Goal: Find specific page/section: Find specific page/section

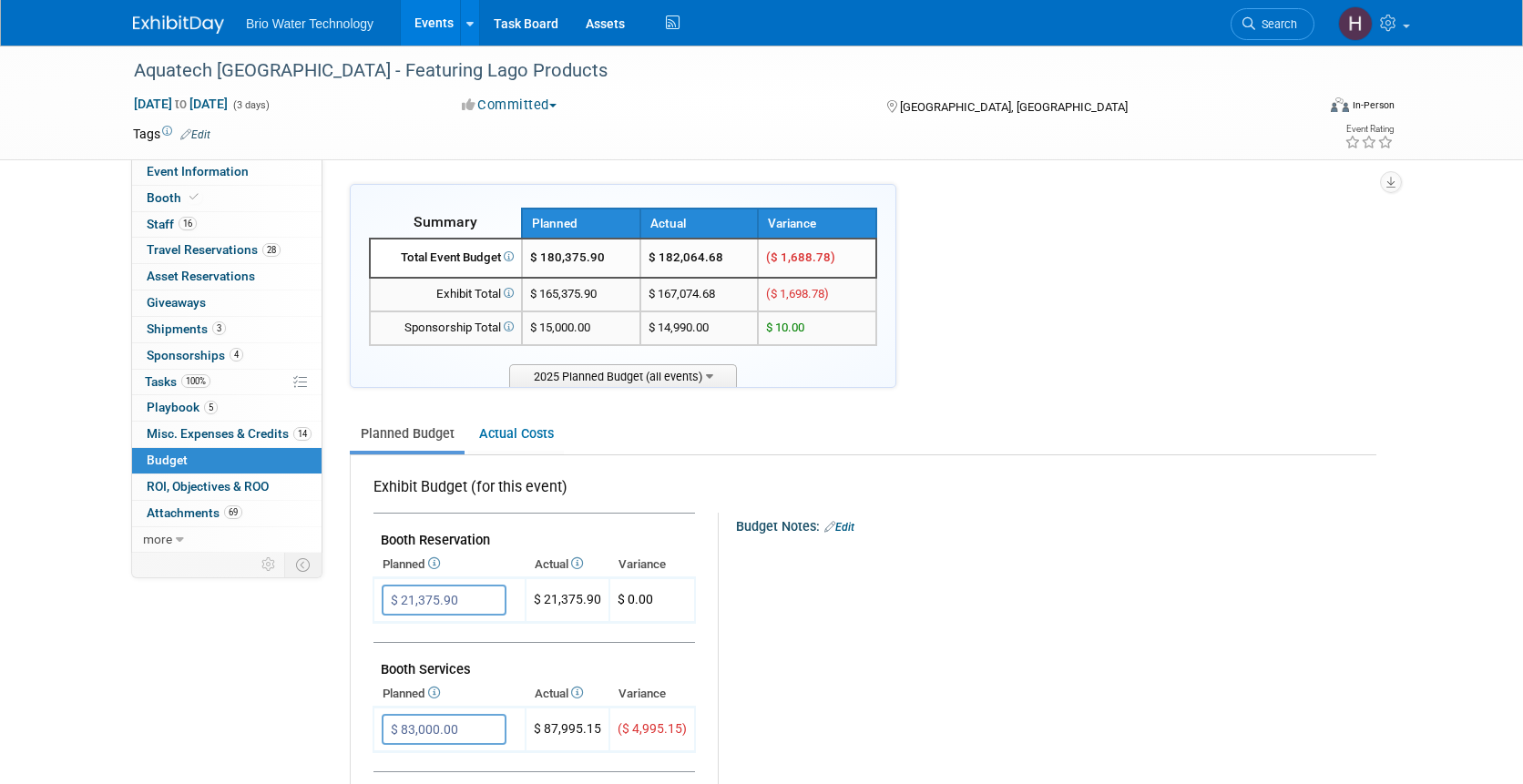
click at [441, 29] on link "Events" at bounding box center [434, 22] width 67 height 45
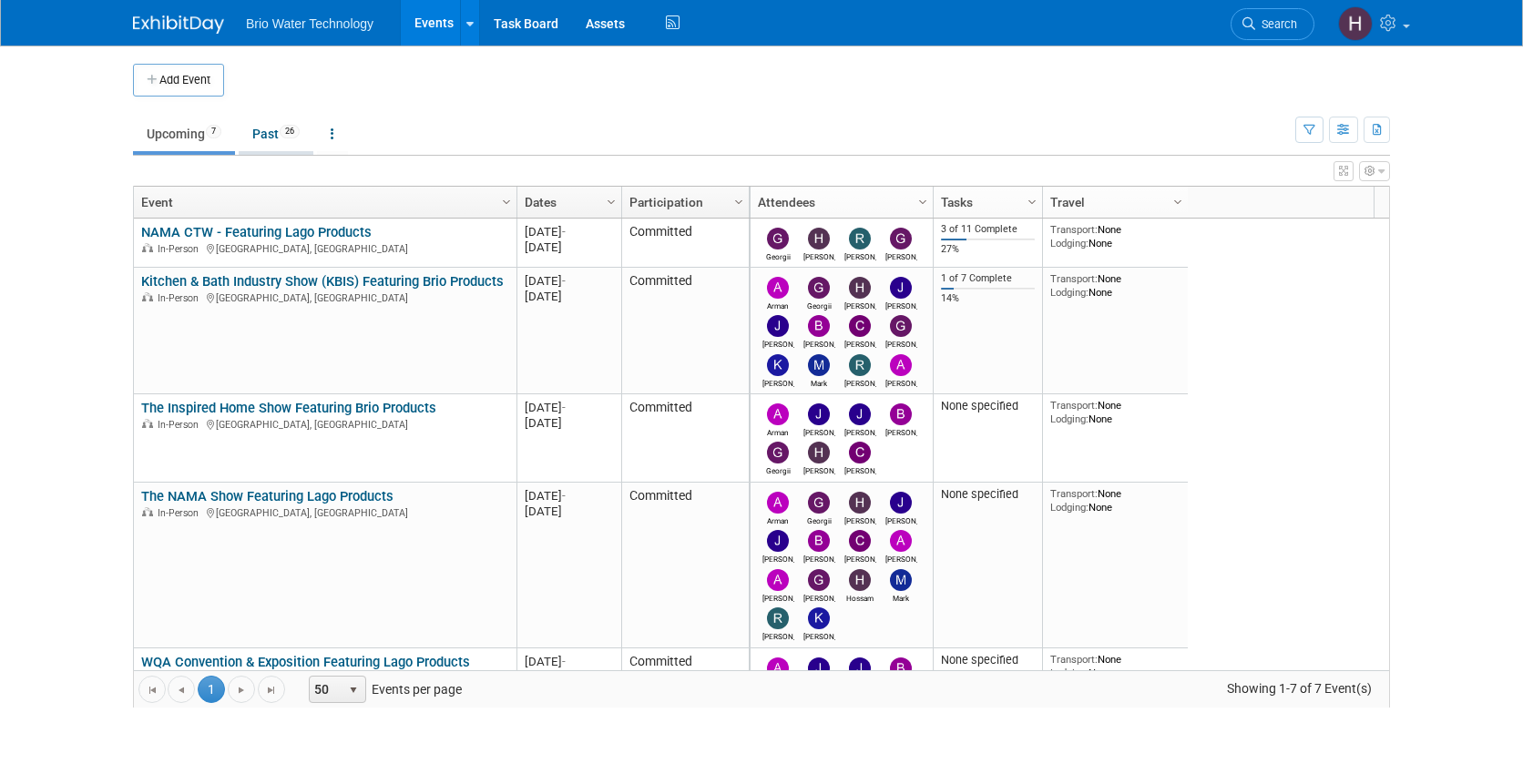
click at [270, 129] on link "Past 26" at bounding box center [275, 134] width 74 height 35
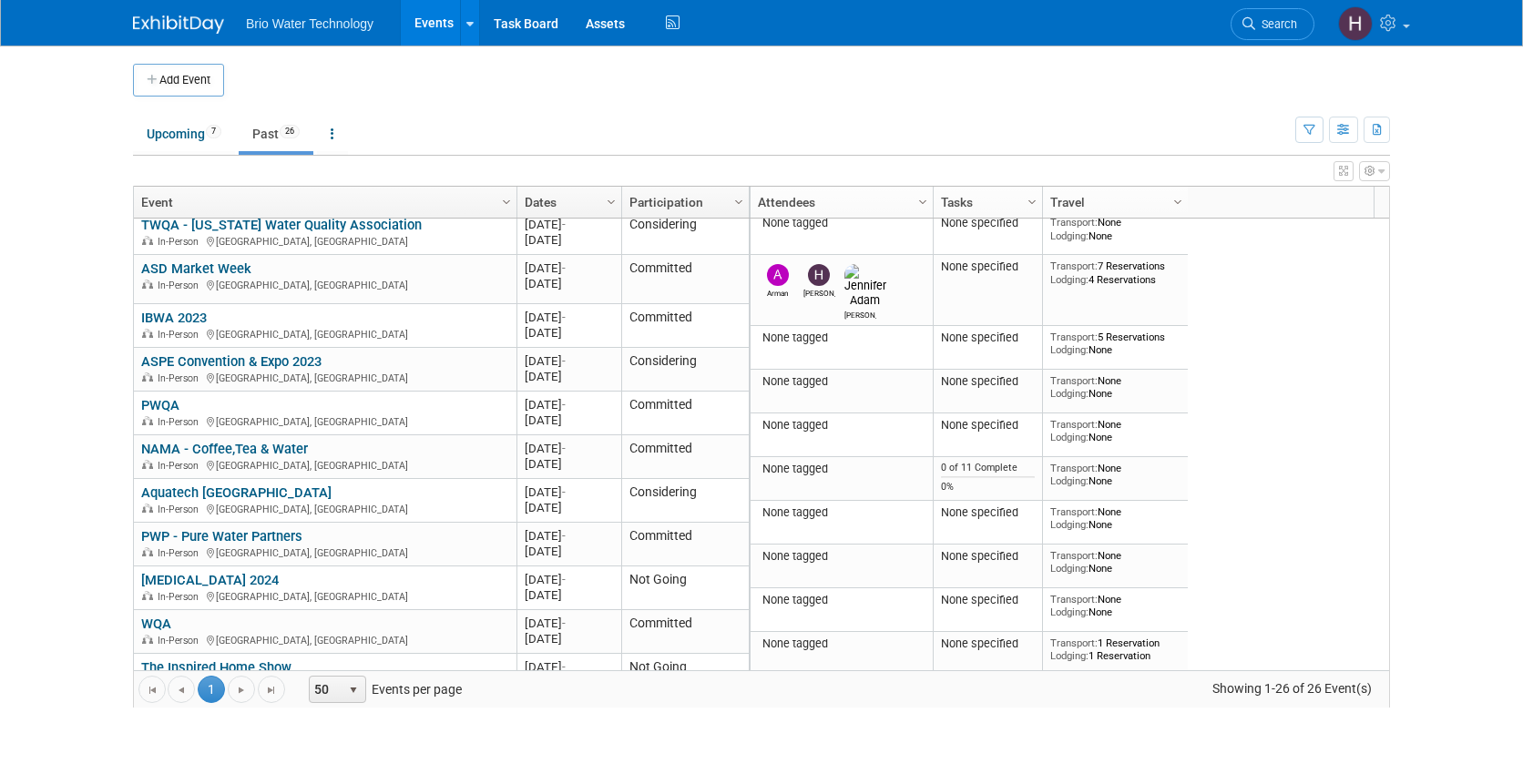
scroll to position [869, 0]
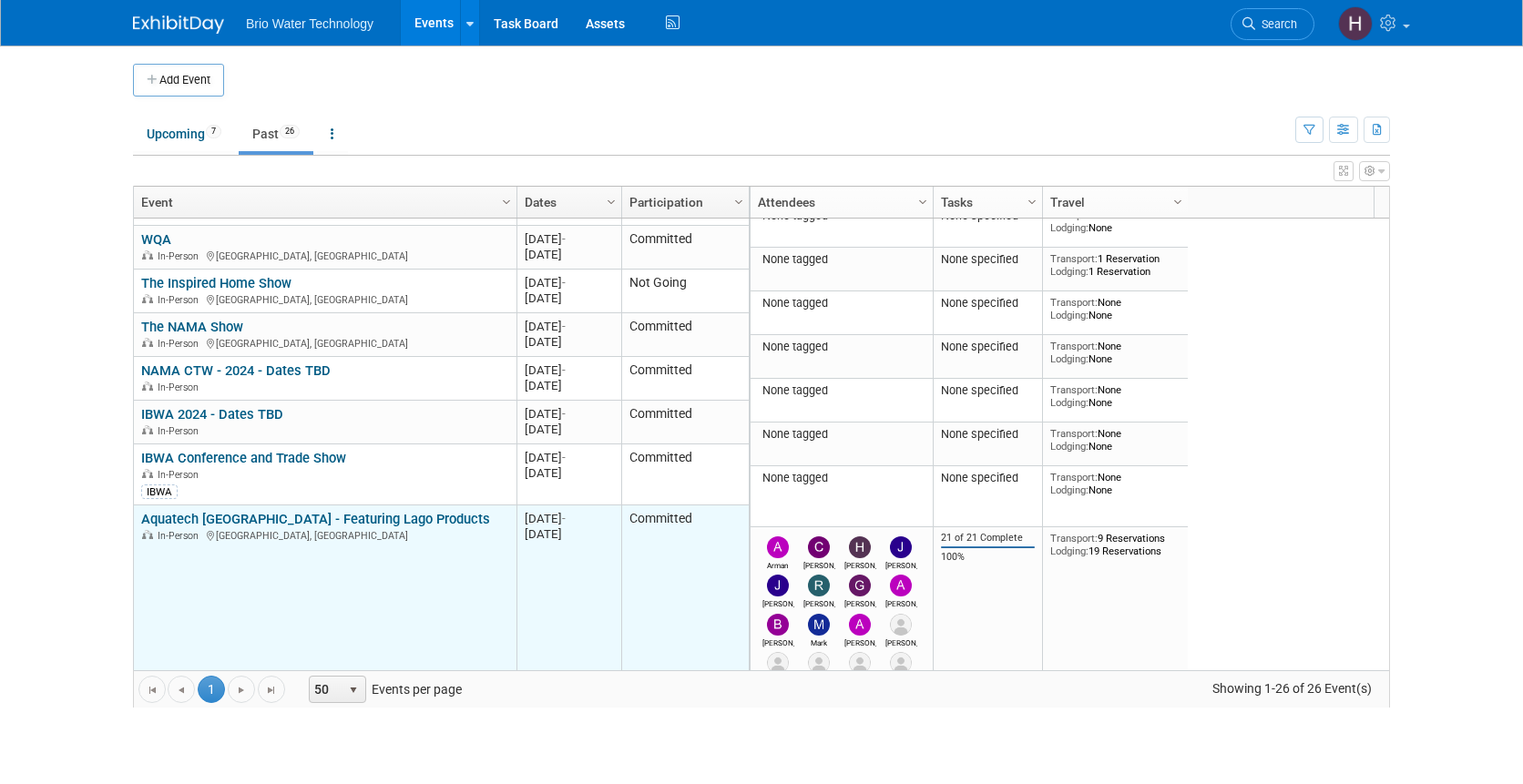
click at [279, 523] on link "Aquatech [GEOGRAPHIC_DATA] - Featuring Lago Products" at bounding box center [315, 519] width 349 height 16
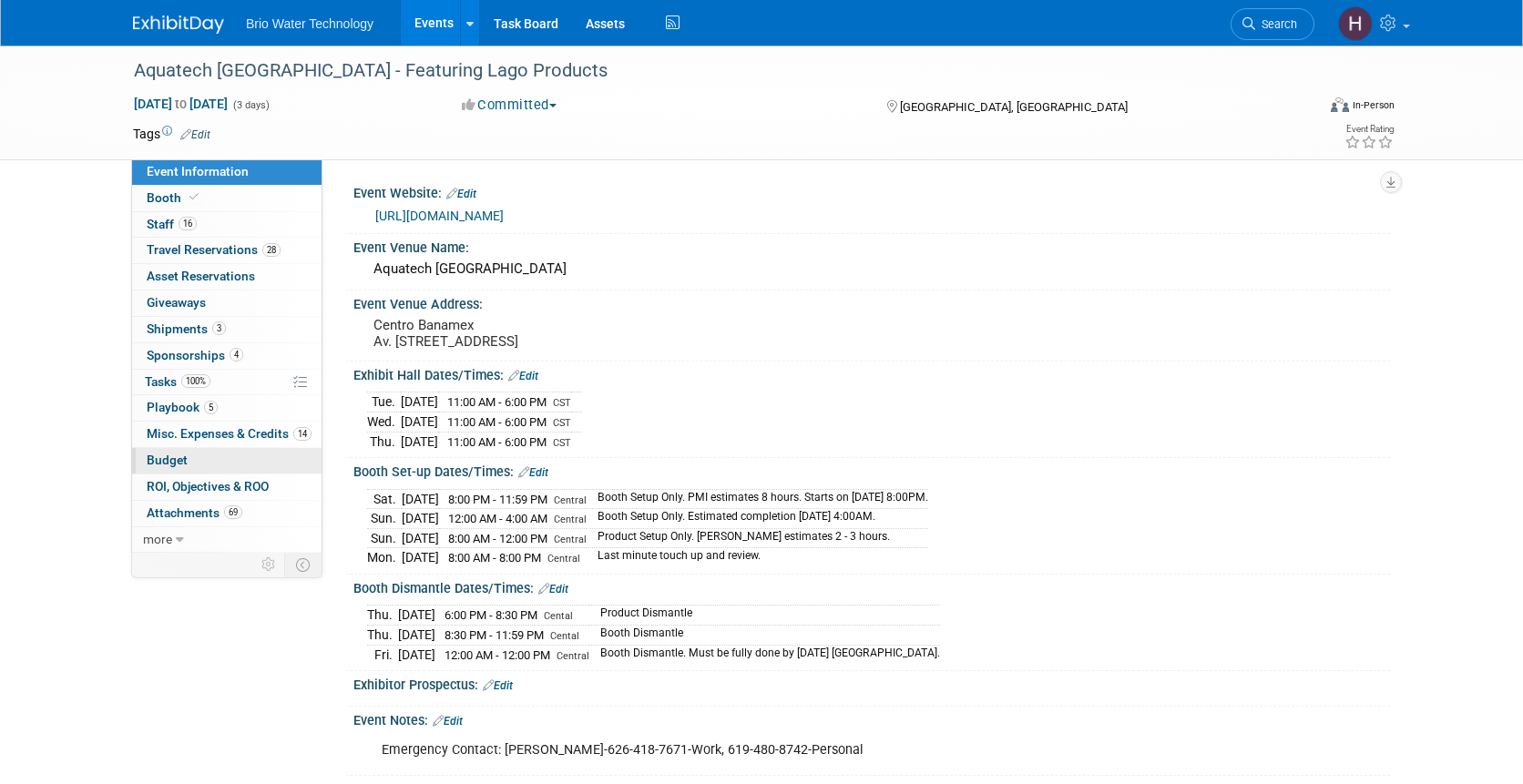
click at [199, 457] on link "Budget" at bounding box center [227, 461] width 189 height 25
